Goal: Information Seeking & Learning: Learn about a topic

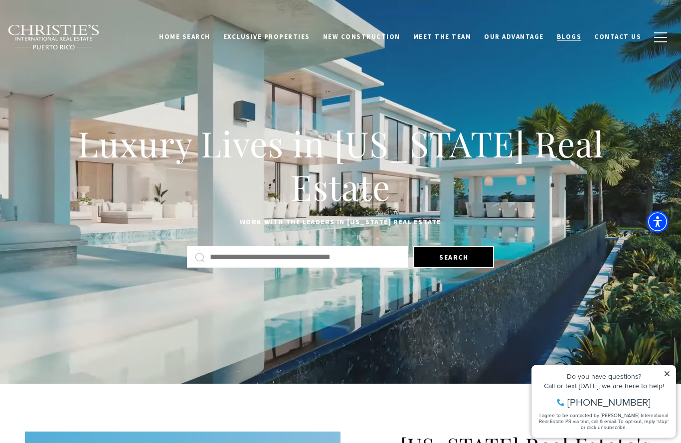
click at [576, 33] on span "Blogs" at bounding box center [569, 36] width 25 height 8
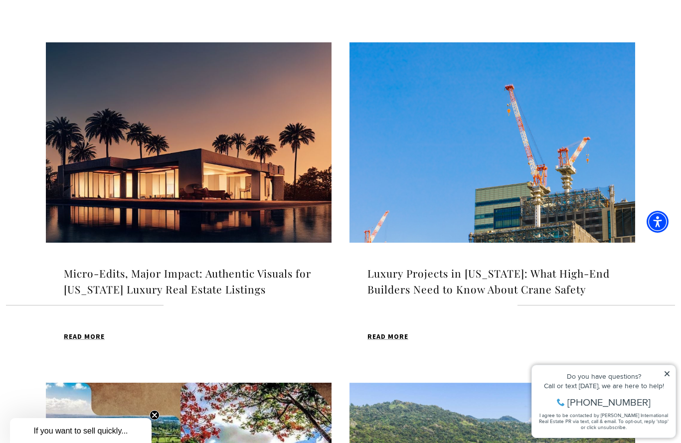
scroll to position [666, 0]
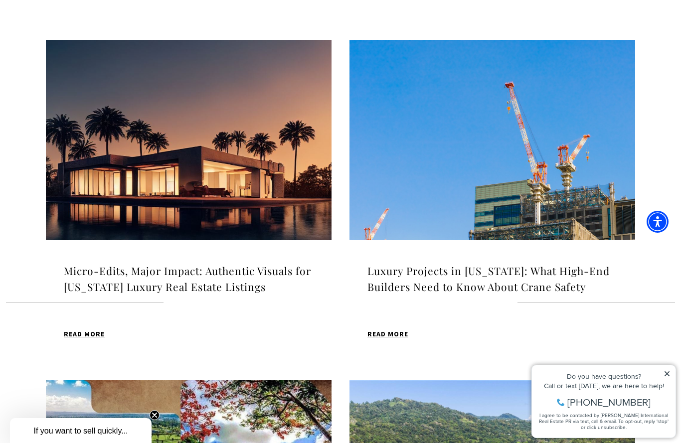
click at [417, 275] on h4 "Luxury Projects in [US_STATE]: What High-End Builders Need to Know About Crane …" at bounding box center [492, 278] width 250 height 31
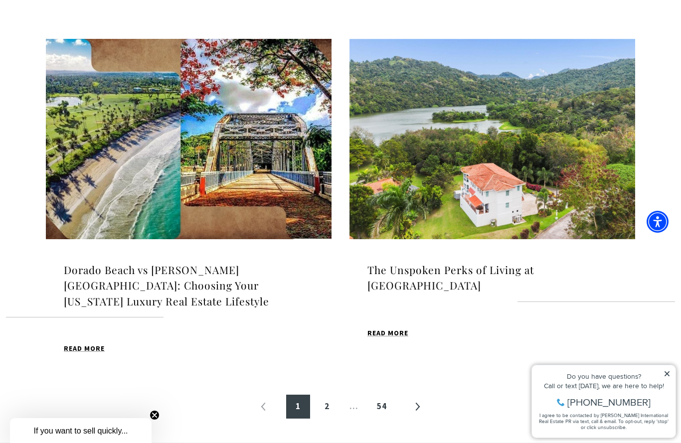
scroll to position [1007, 0]
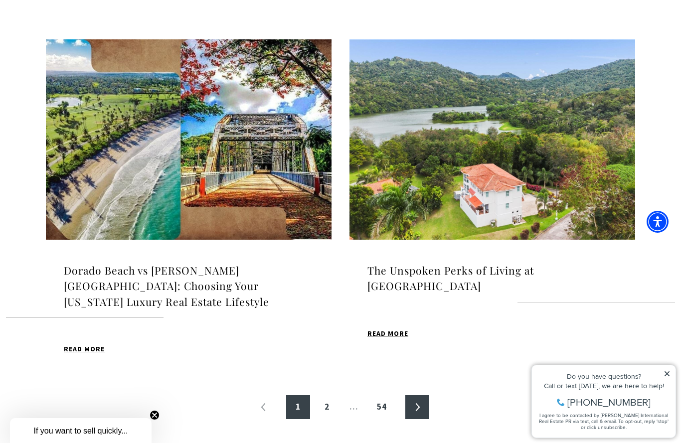
click at [422, 395] on link "»" at bounding box center [417, 407] width 24 height 24
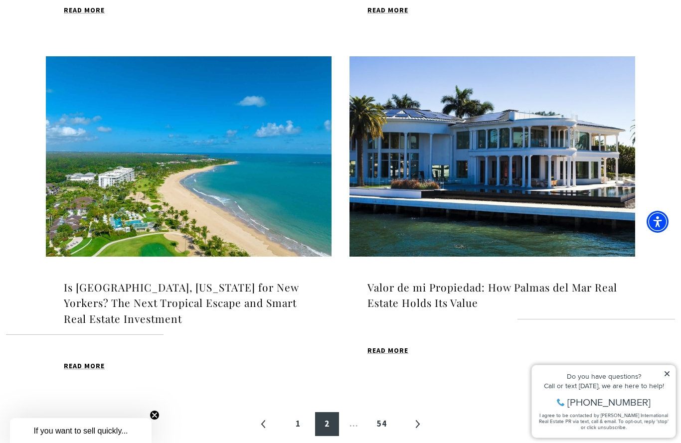
scroll to position [999, 0]
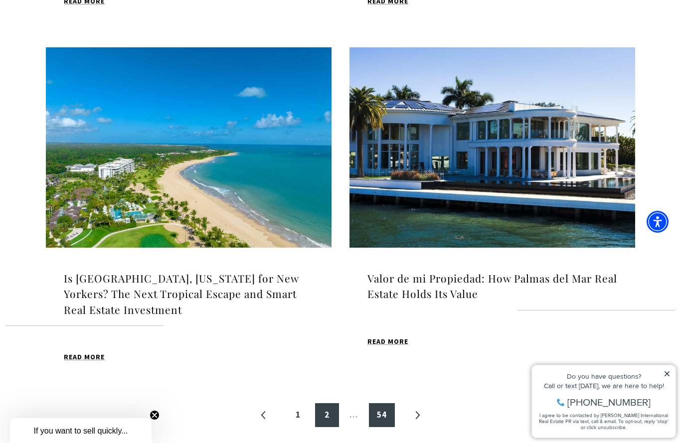
click at [383, 412] on link "54" at bounding box center [382, 415] width 26 height 24
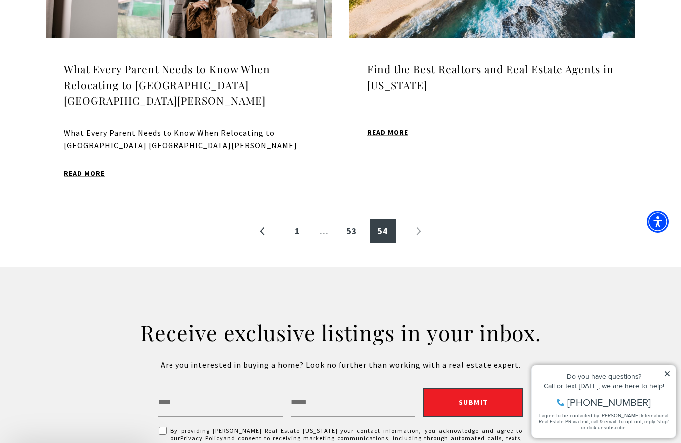
scroll to position [350, 0]
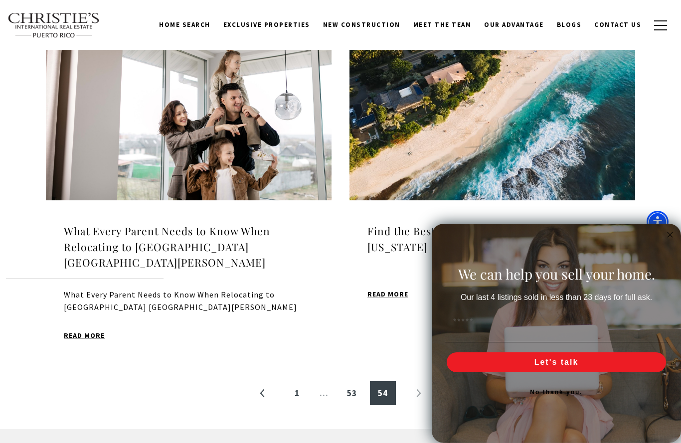
click at [562, 166] on img at bounding box center [492, 100] width 286 height 200
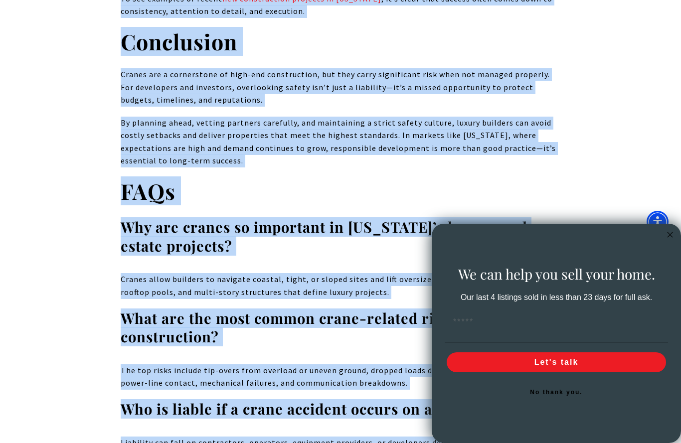
scroll to position [3719, 0]
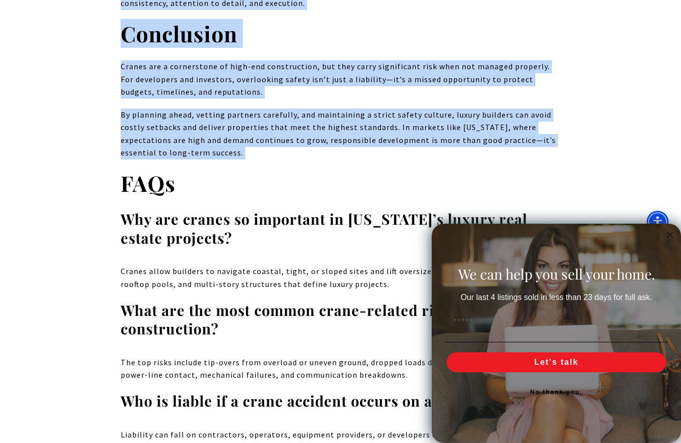
drag, startPoint x: 120, startPoint y: 72, endPoint x: 269, endPoint y: 78, distance: 149.2
copy div "Luxury real estate development demands more than design vision—it requires disc…"
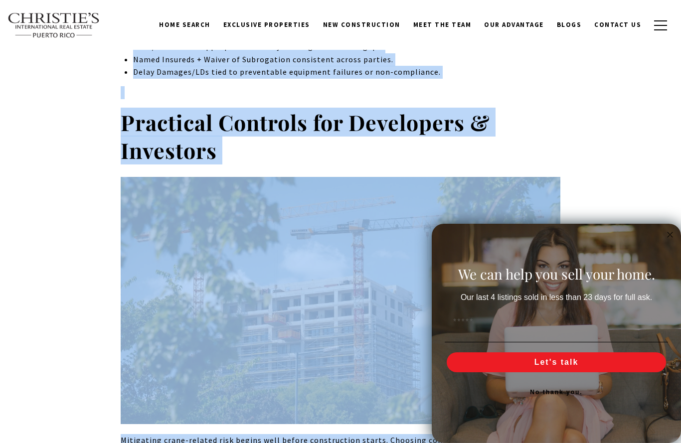
scroll to position [2377, 0]
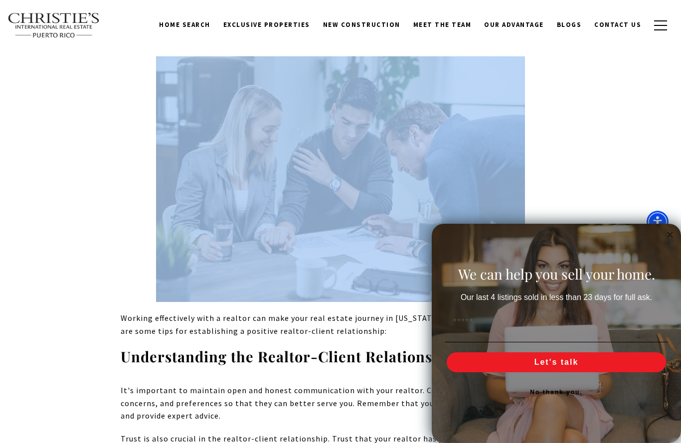
scroll to position [4626, 0]
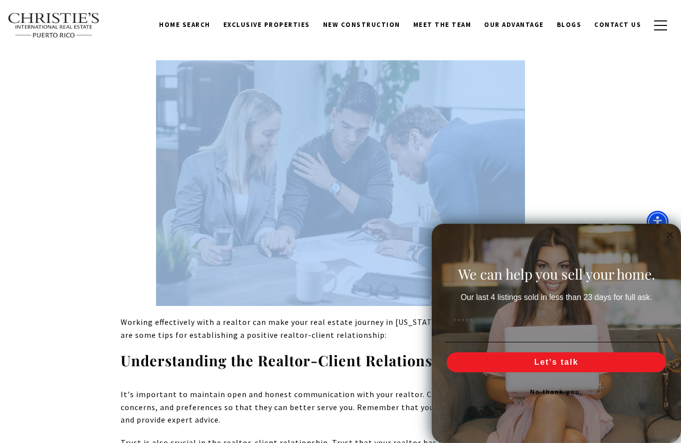
drag, startPoint x: 121, startPoint y: 135, endPoint x: 370, endPoint y: 372, distance: 344.5
copy div "Looking for a reliable luxury realtor in [US_STATE]? You've come to the right p…"
